Goal: Information Seeking & Learning: Learn about a topic

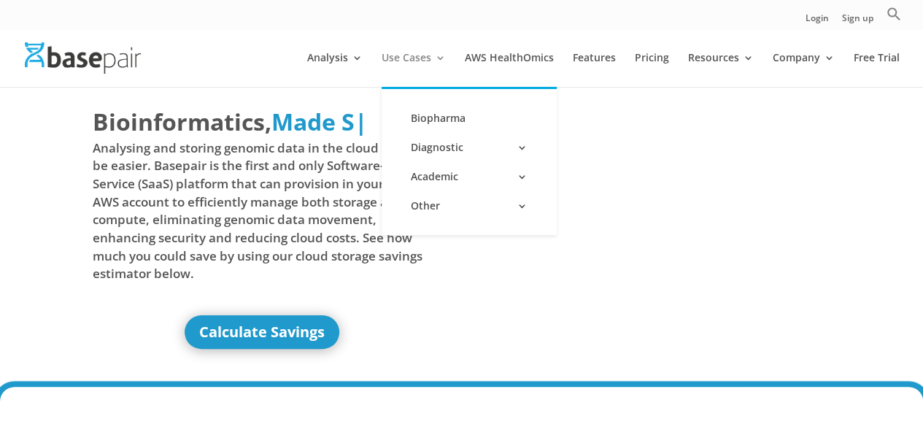
click at [436, 57] on link "Use Cases" at bounding box center [414, 70] width 64 height 34
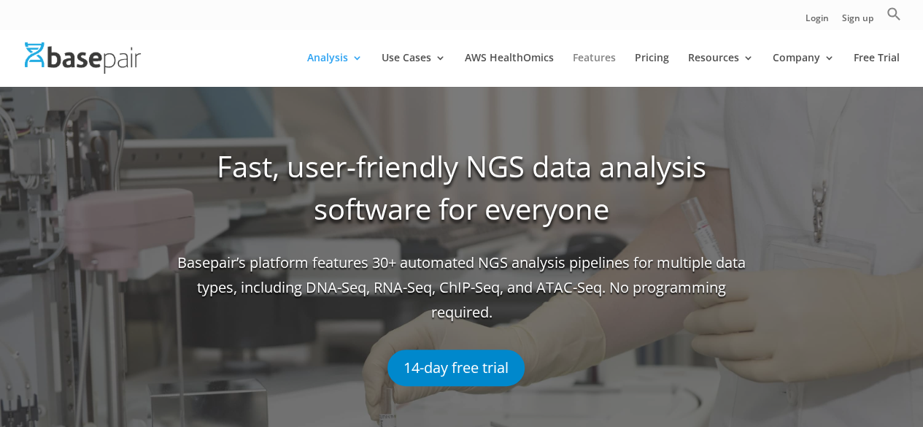
click at [587, 65] on link "Features" at bounding box center [594, 70] width 43 height 34
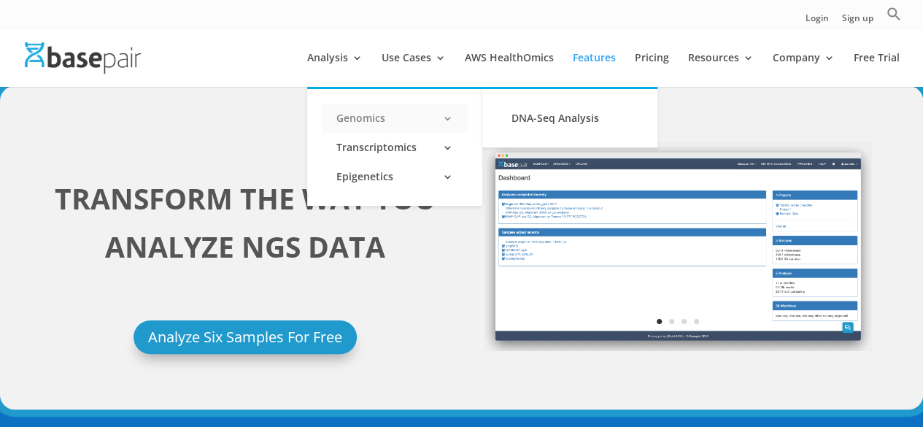
click at [364, 123] on link "Genomics" at bounding box center [395, 118] width 146 height 29
